Goal: Check status: Check status

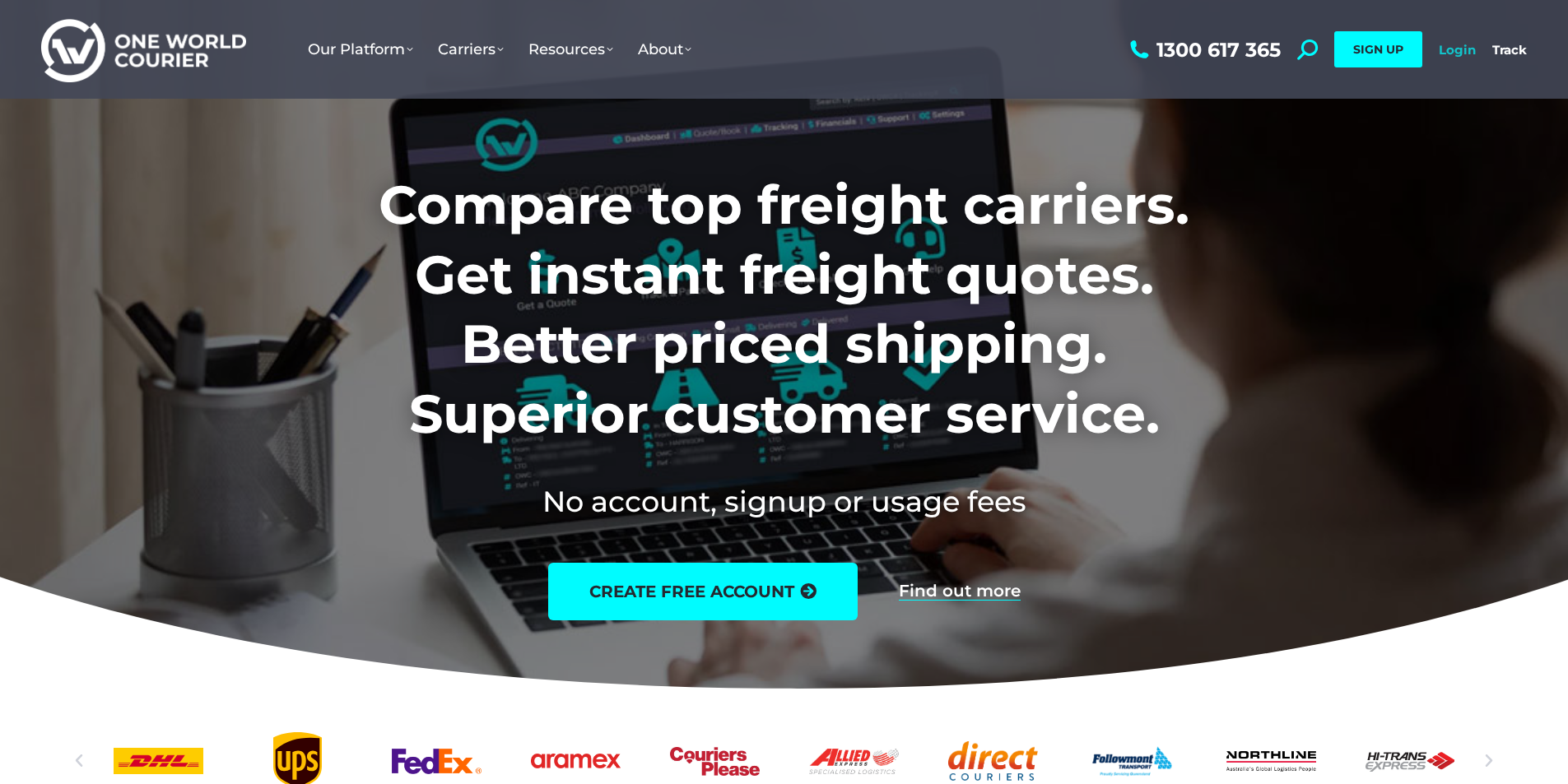
click at [1460, 53] on link "Login" at bounding box center [1457, 49] width 37 height 16
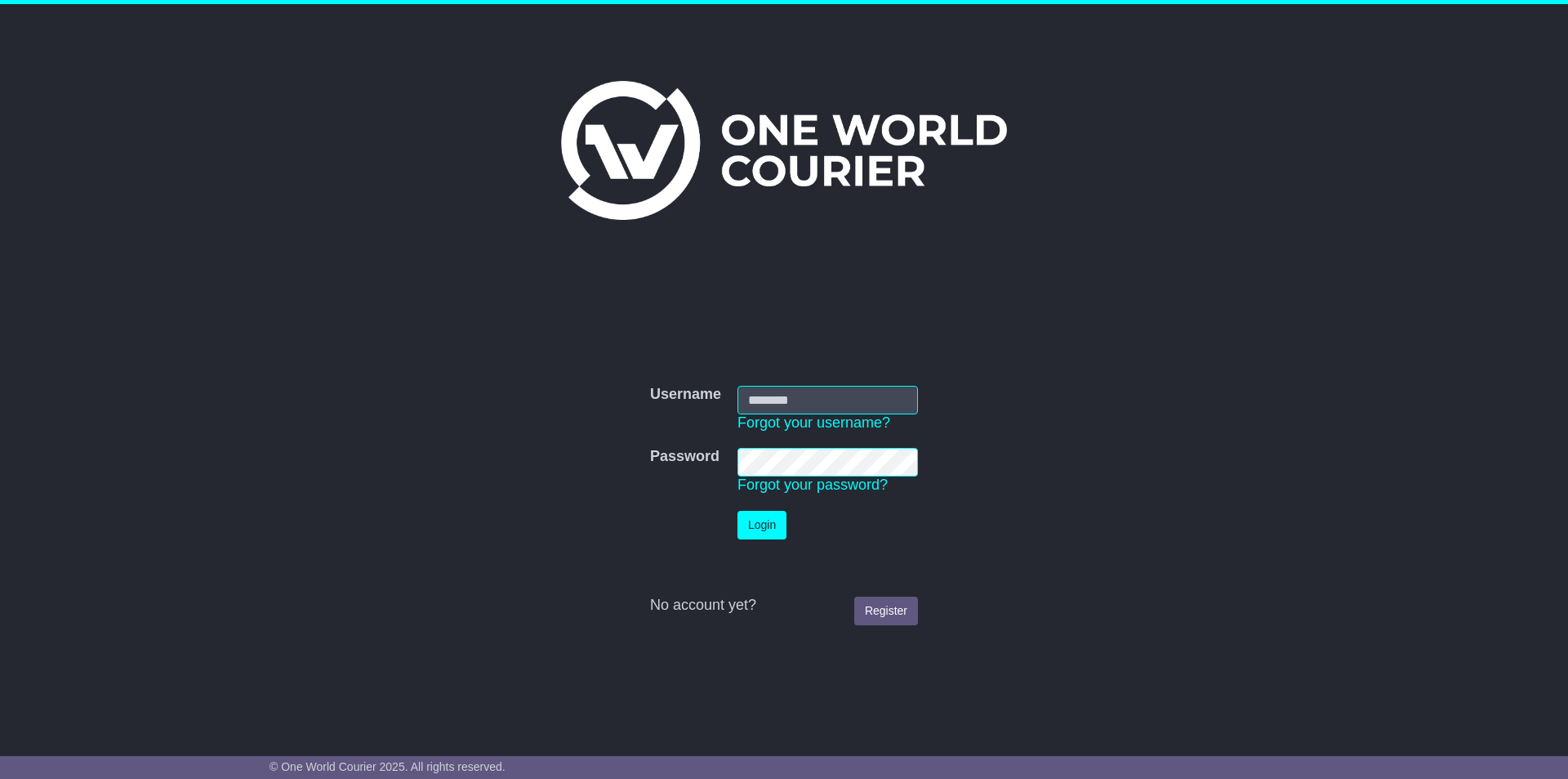
click at [850, 406] on input "Username" at bounding box center [828, 399] width 180 height 28
type input "**********"
click at [738, 511] on button "Login" at bounding box center [762, 525] width 49 height 28
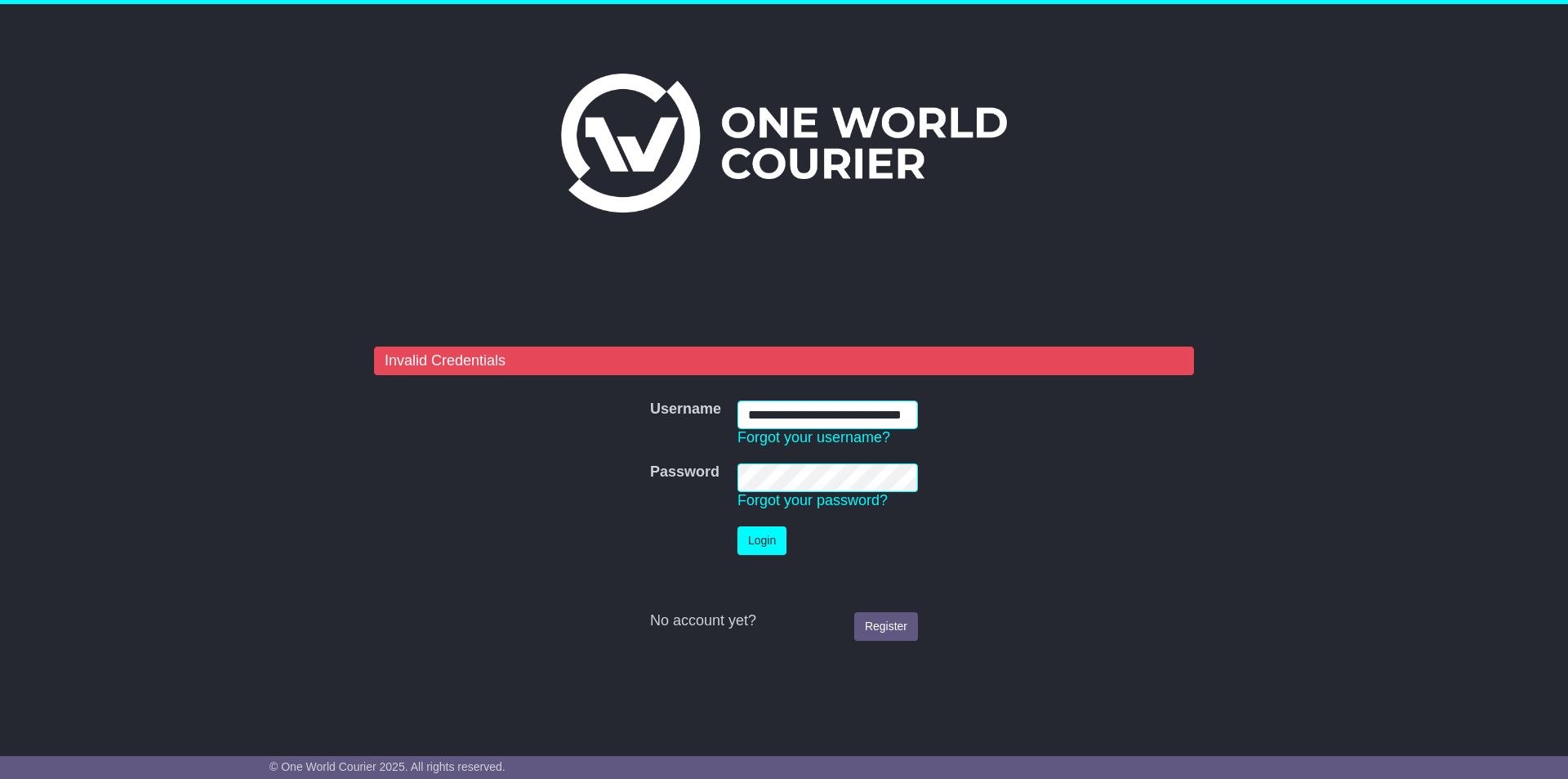
scroll to position [0, 55]
drag, startPoint x: 745, startPoint y: 415, endPoint x: 926, endPoint y: 401, distance: 181.5
click at [926, 401] on td "**********" at bounding box center [828, 424] width 197 height 63
click at [732, 501] on td "Password Forgot your password?" at bounding box center [828, 487] width 197 height 63
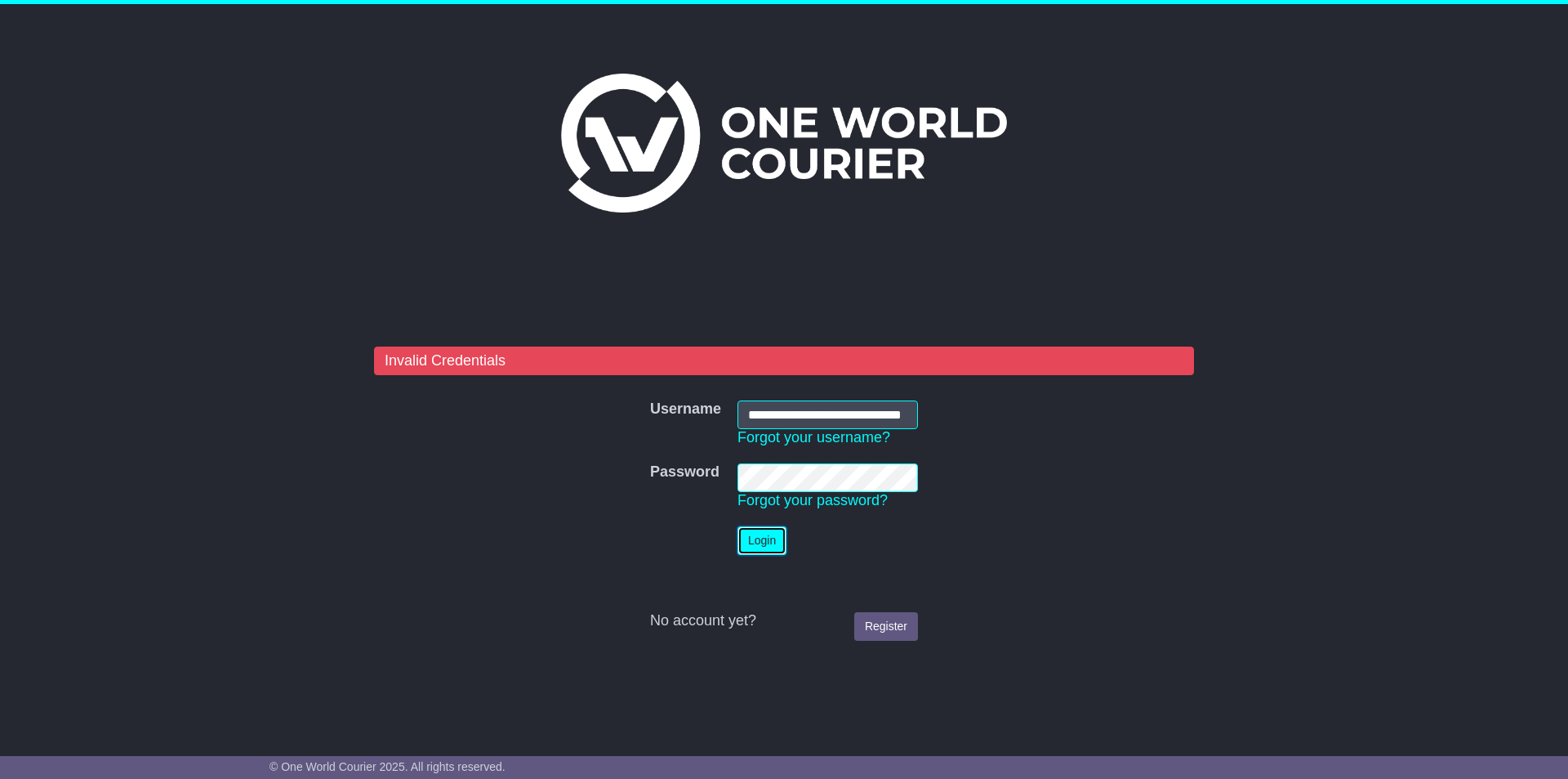
click at [769, 543] on button "Login" at bounding box center [762, 541] width 49 height 28
click at [773, 545] on button "Login" at bounding box center [762, 541] width 49 height 28
click at [829, 497] on link "Forgot your password?" at bounding box center [813, 500] width 150 height 17
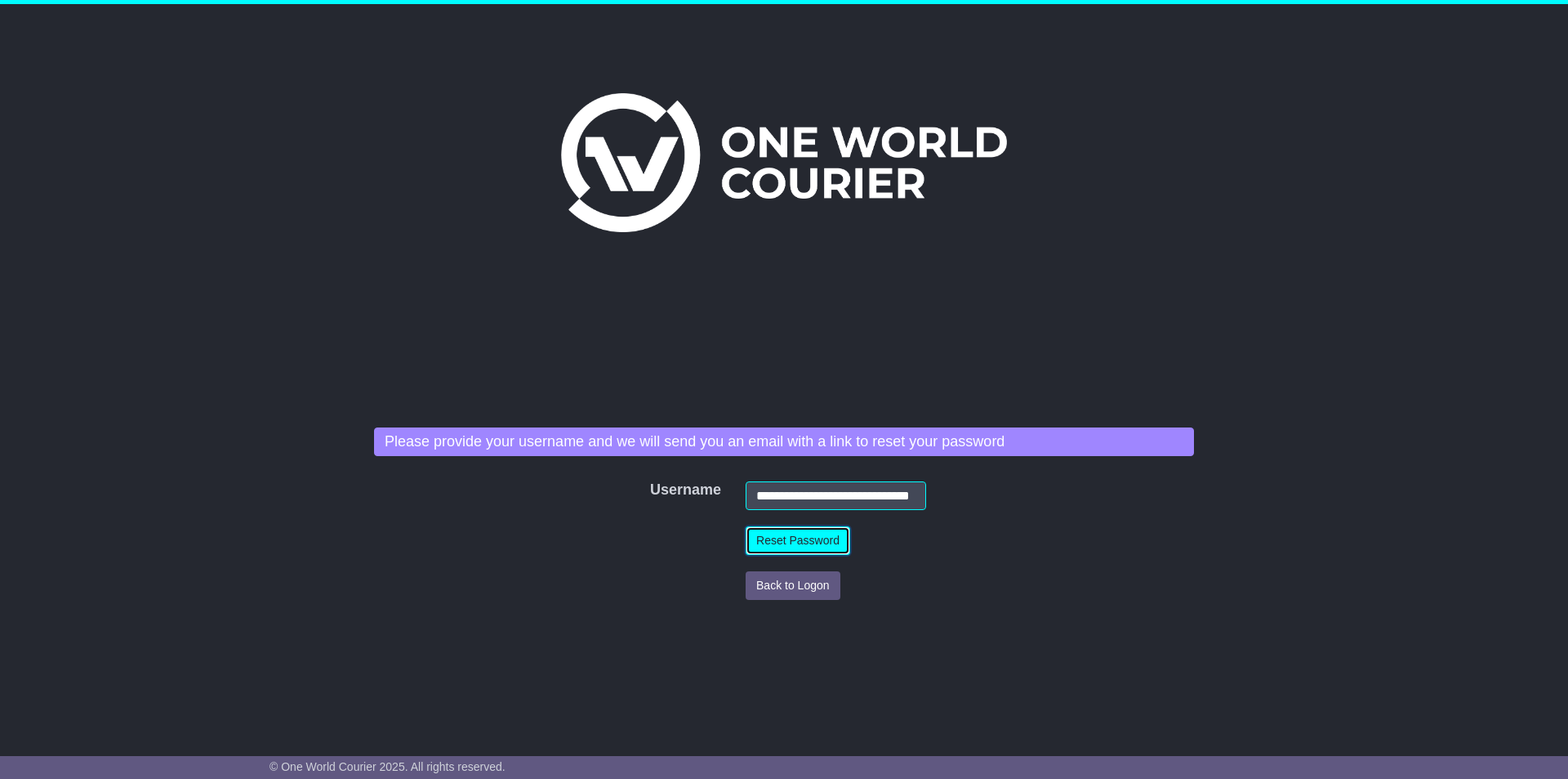
click at [784, 536] on button "Reset Password" at bounding box center [798, 541] width 105 height 28
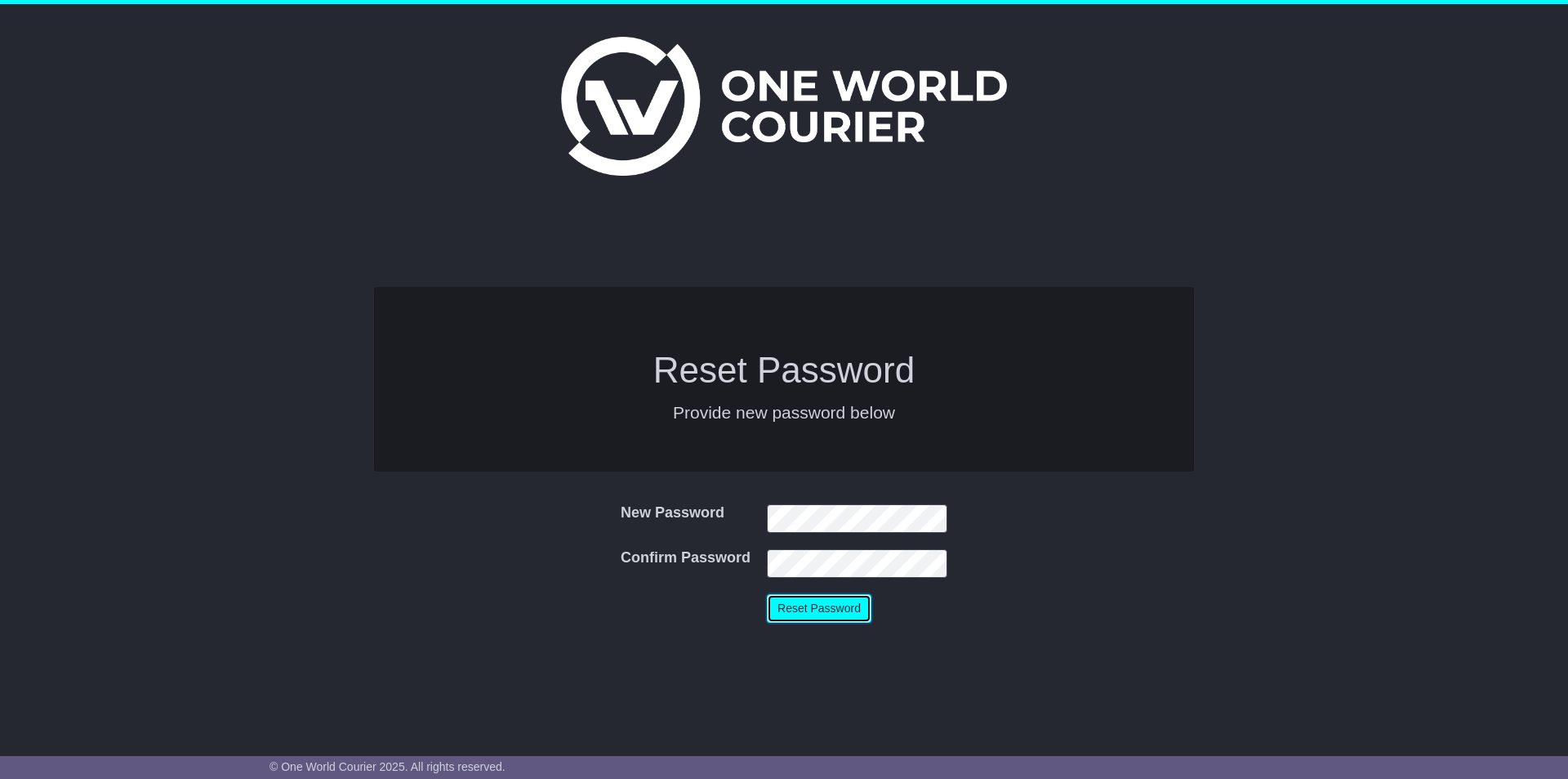
click at [826, 603] on button "Reset Password" at bounding box center [819, 608] width 105 height 28
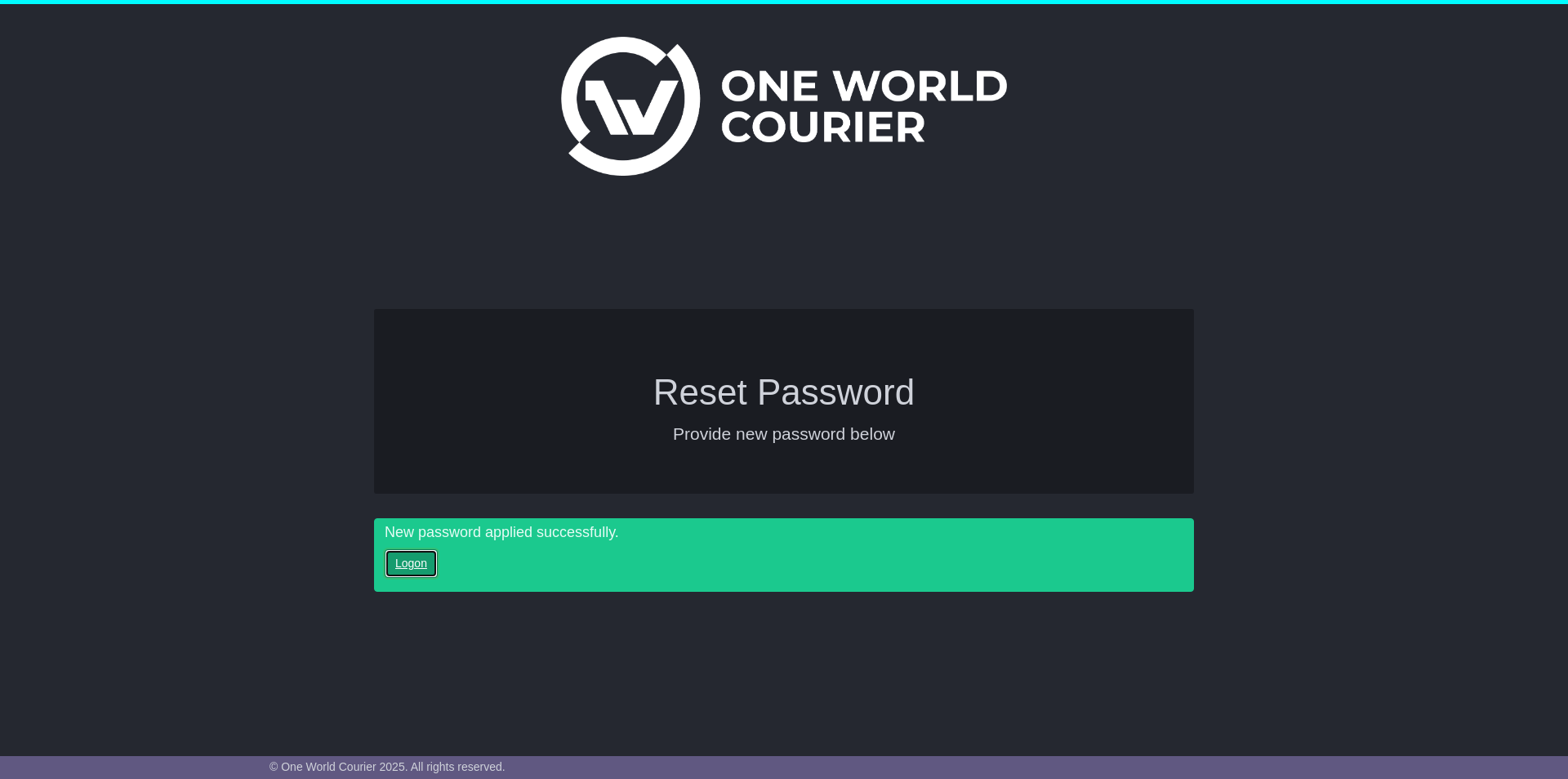
click at [406, 561] on link "Logon" at bounding box center [412, 563] width 53 height 28
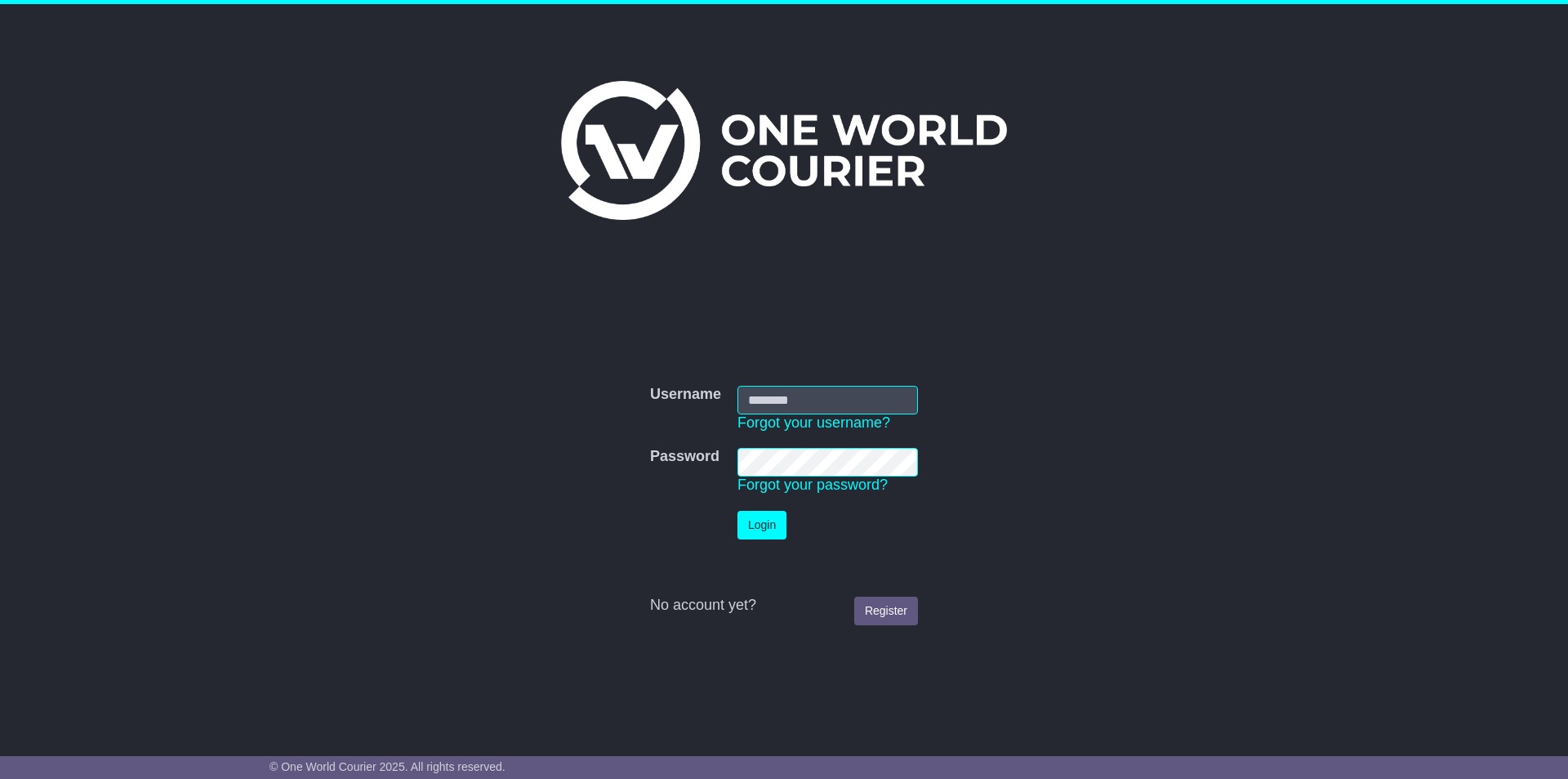
click at [778, 401] on input "Username" at bounding box center [828, 399] width 180 height 28
type input "**********"
click at [738, 511] on button "Login" at bounding box center [762, 525] width 49 height 28
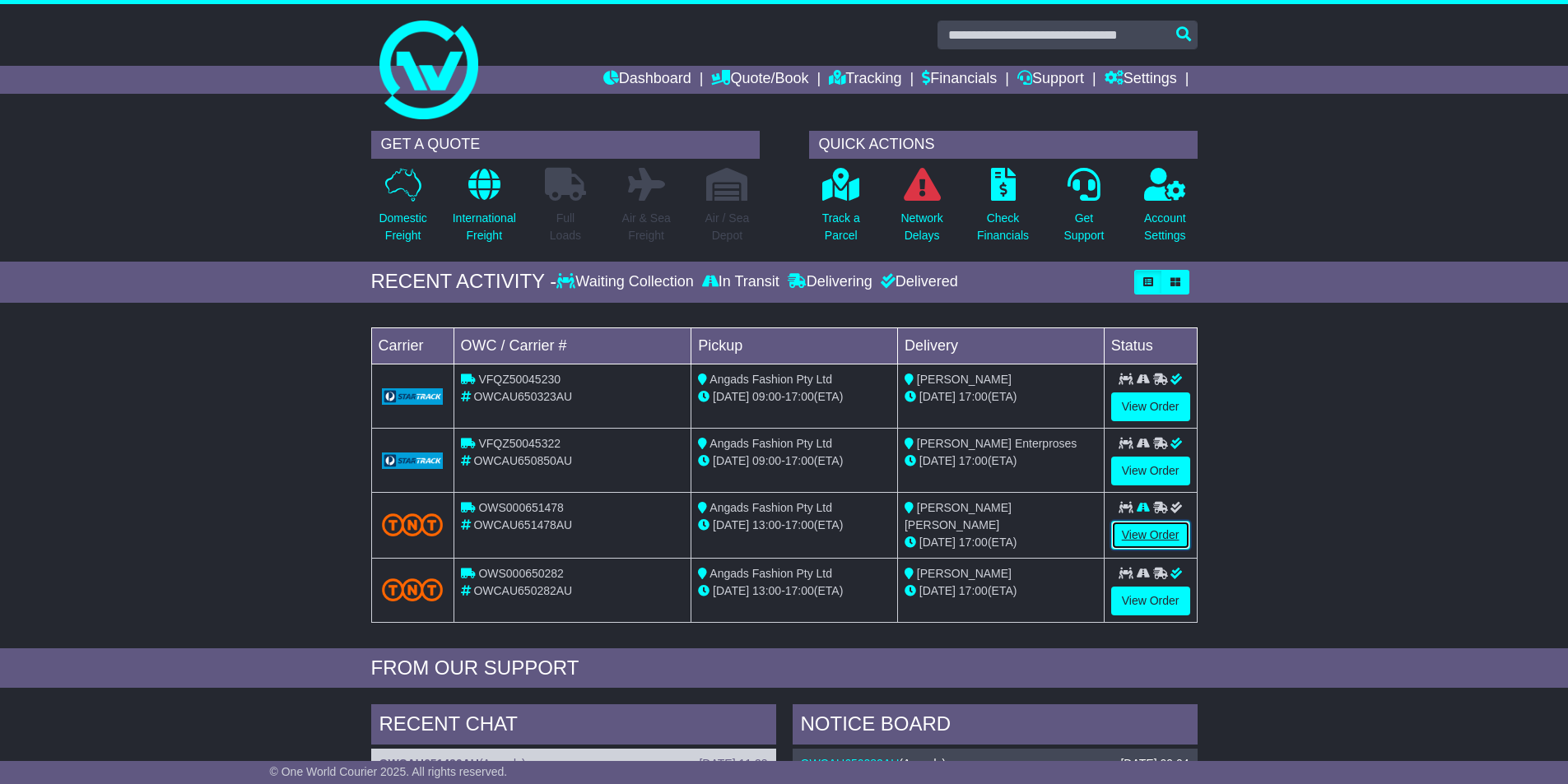
click at [1146, 530] on link "View Order" at bounding box center [1151, 535] width 79 height 28
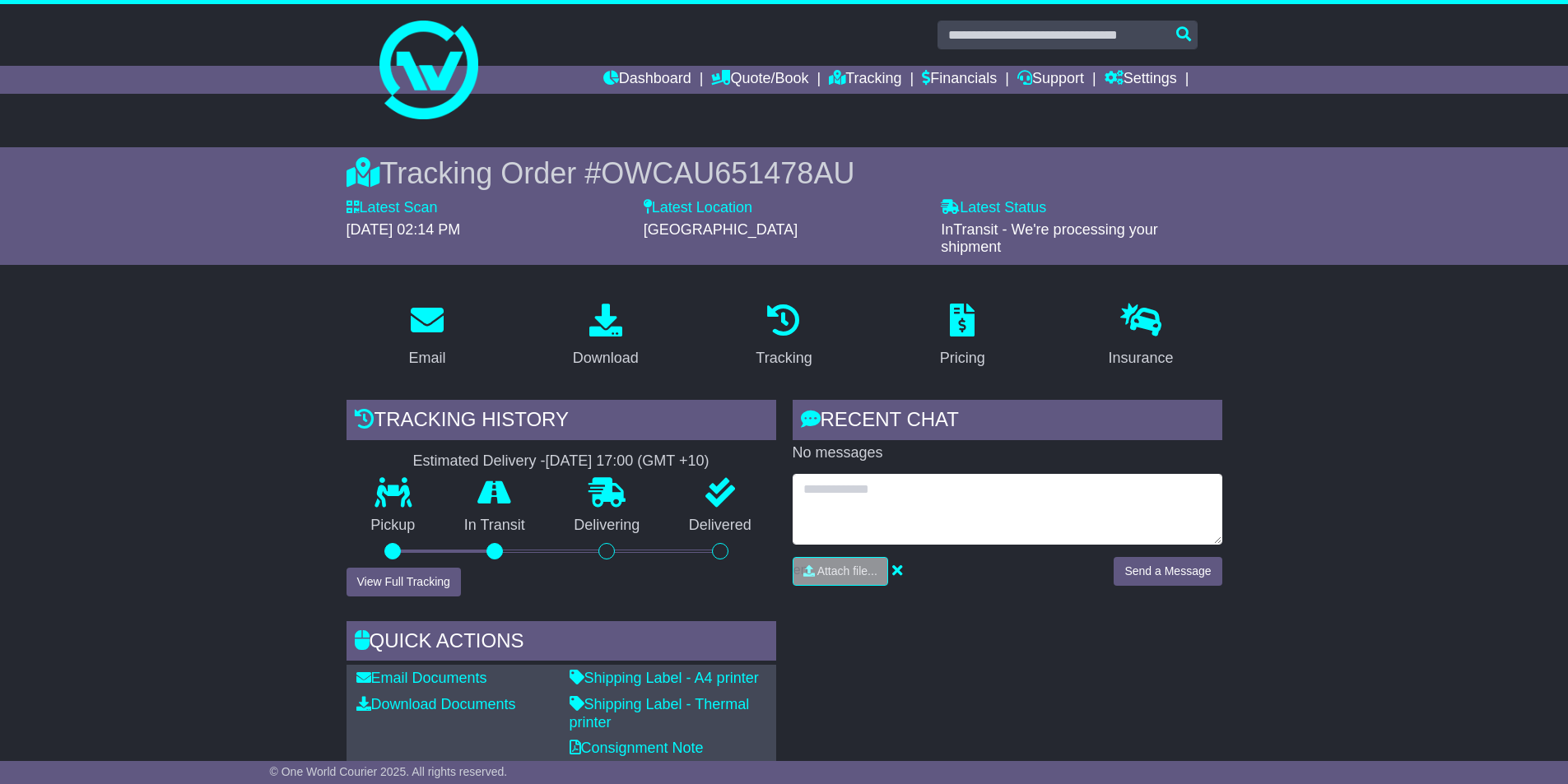
click at [889, 515] on textarea at bounding box center [1008, 509] width 430 height 71
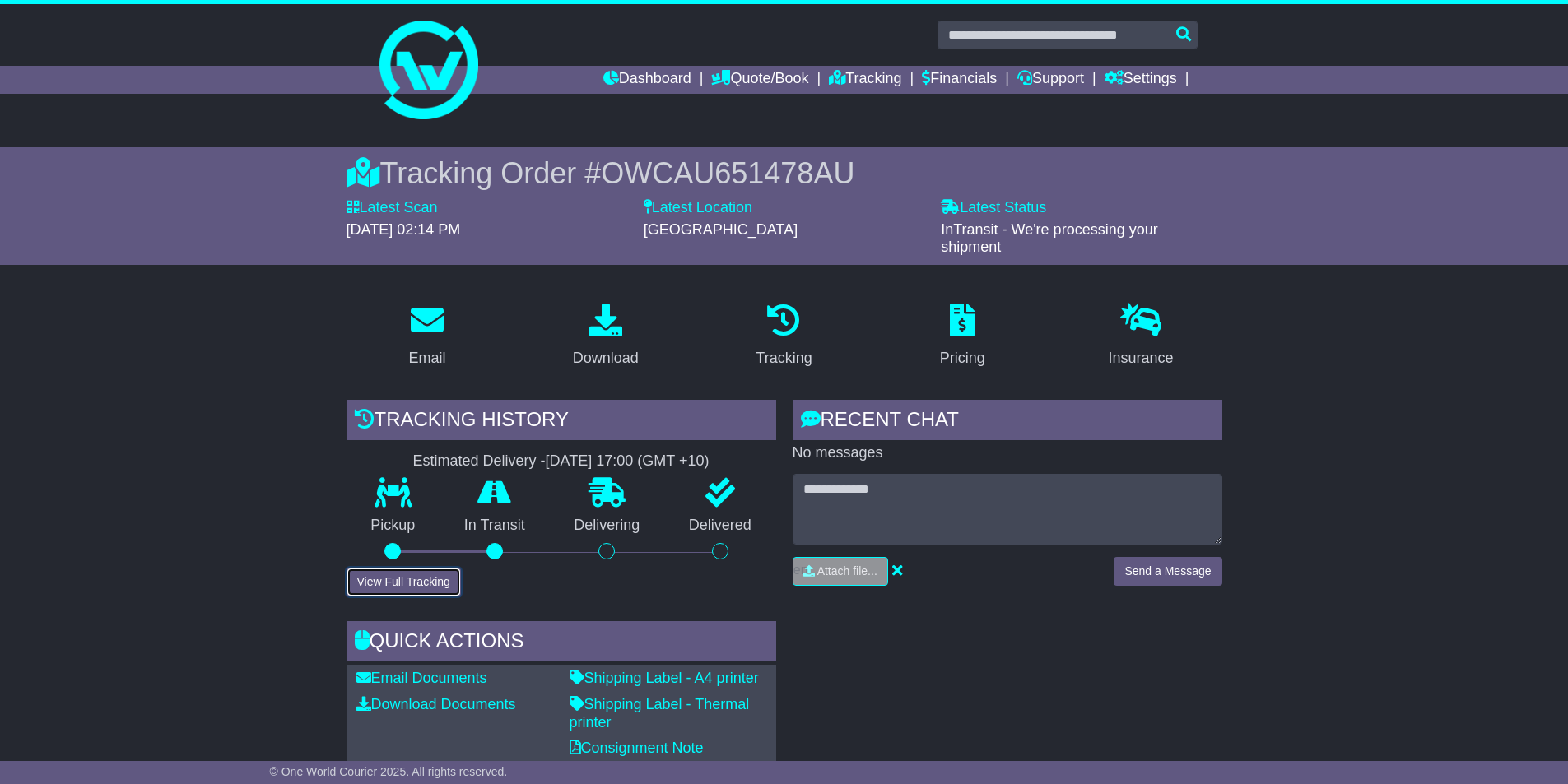
click at [401, 579] on button "View Full Tracking" at bounding box center [403, 582] width 115 height 28
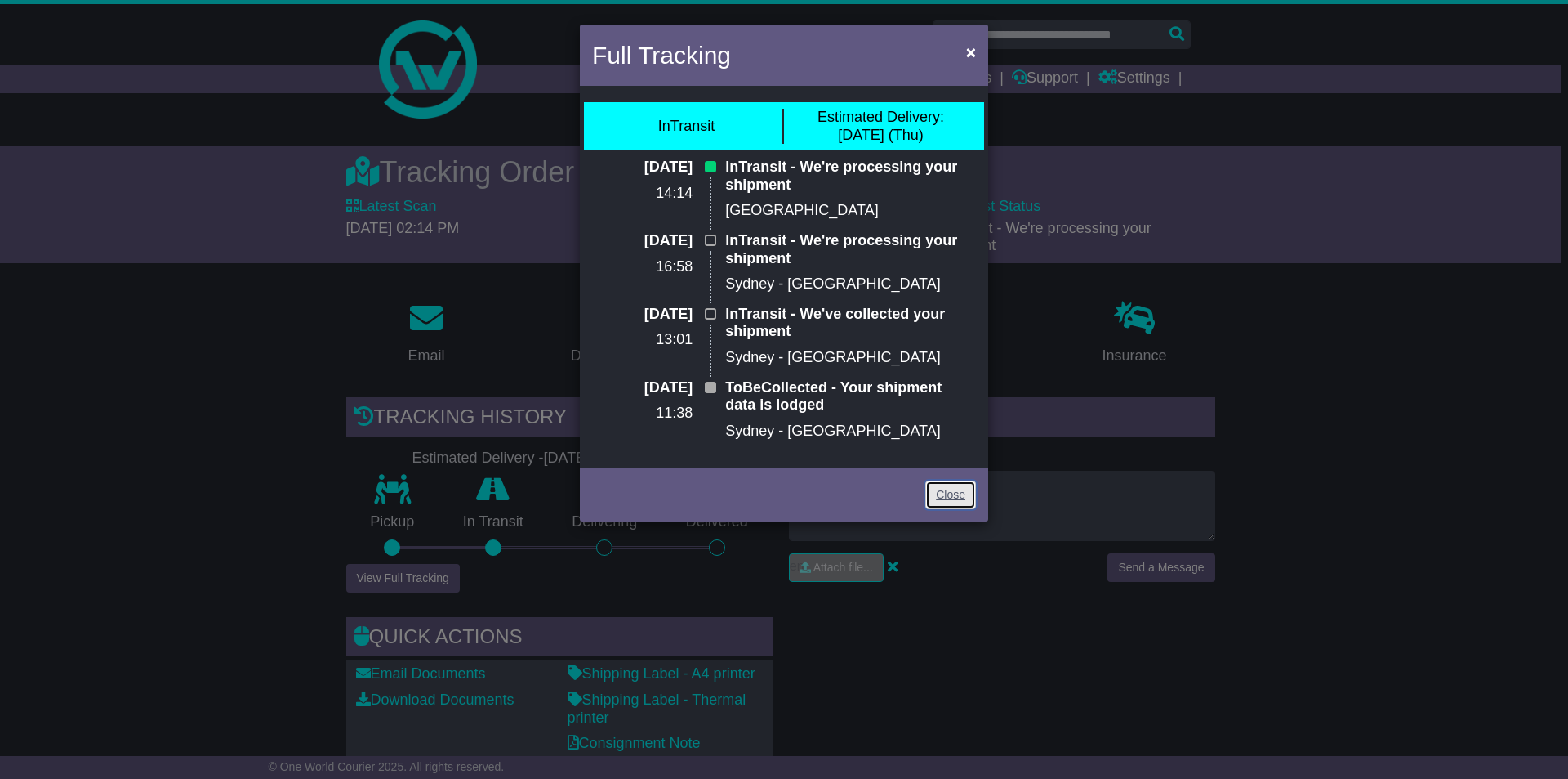
click at [946, 487] on link "Close" at bounding box center [950, 495] width 51 height 28
